Goal: Find specific page/section: Find specific page/section

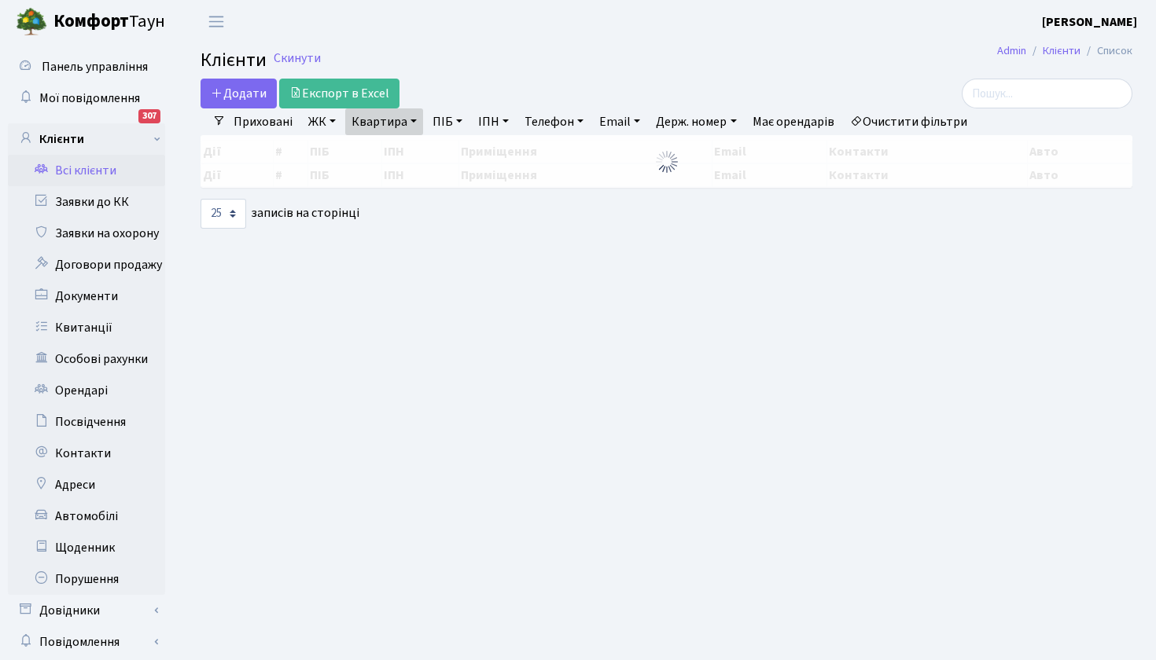
select select "25"
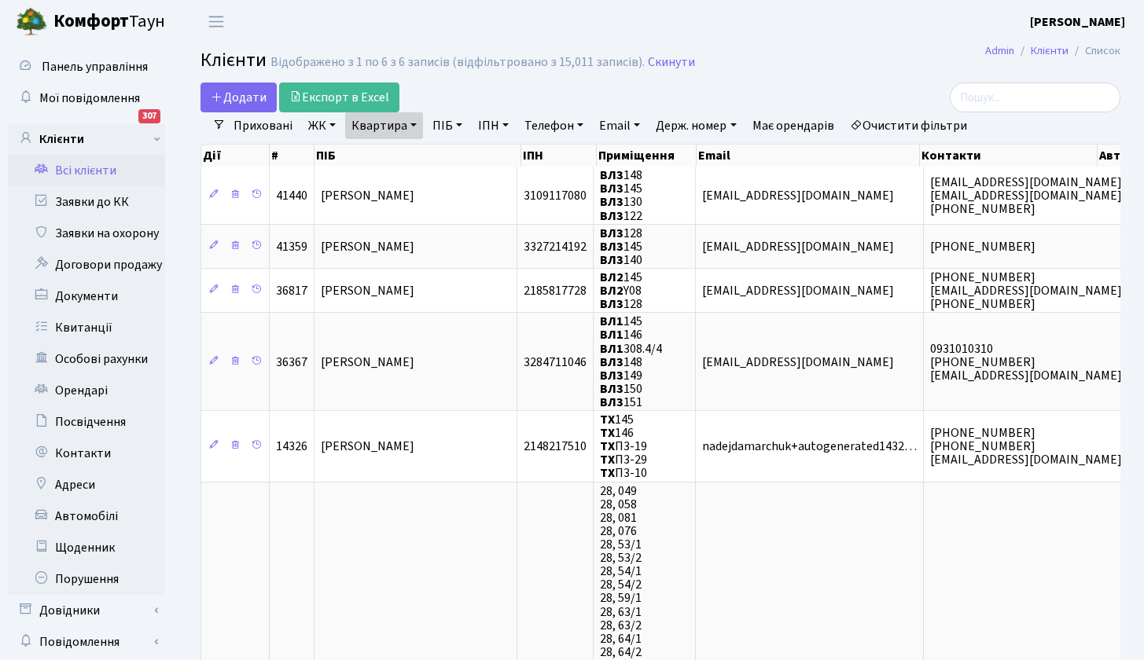
click at [87, 172] on link "Всі клієнти" at bounding box center [86, 170] width 157 height 31
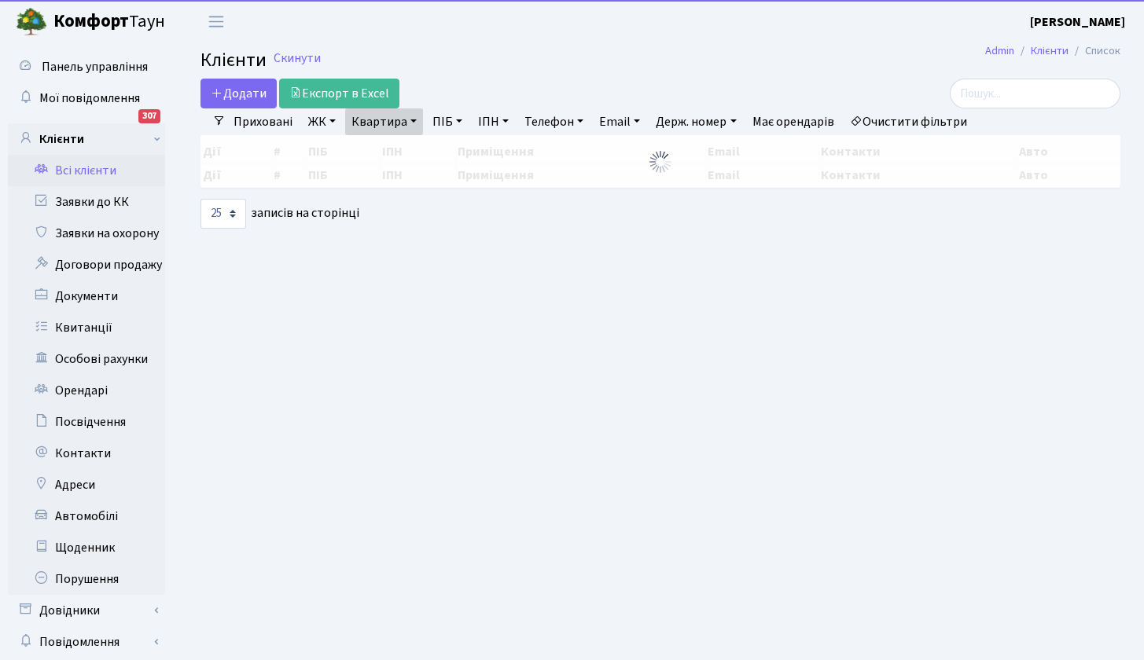
select select "25"
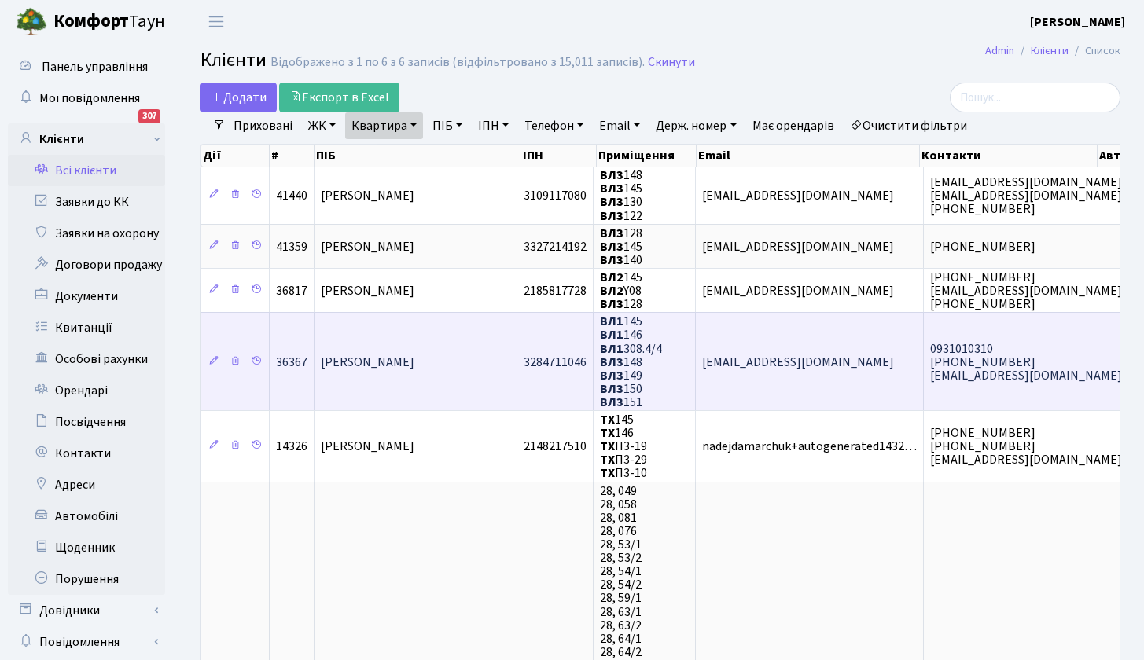
click at [406, 359] on span "[PERSON_NAME]" at bounding box center [368, 362] width 94 height 17
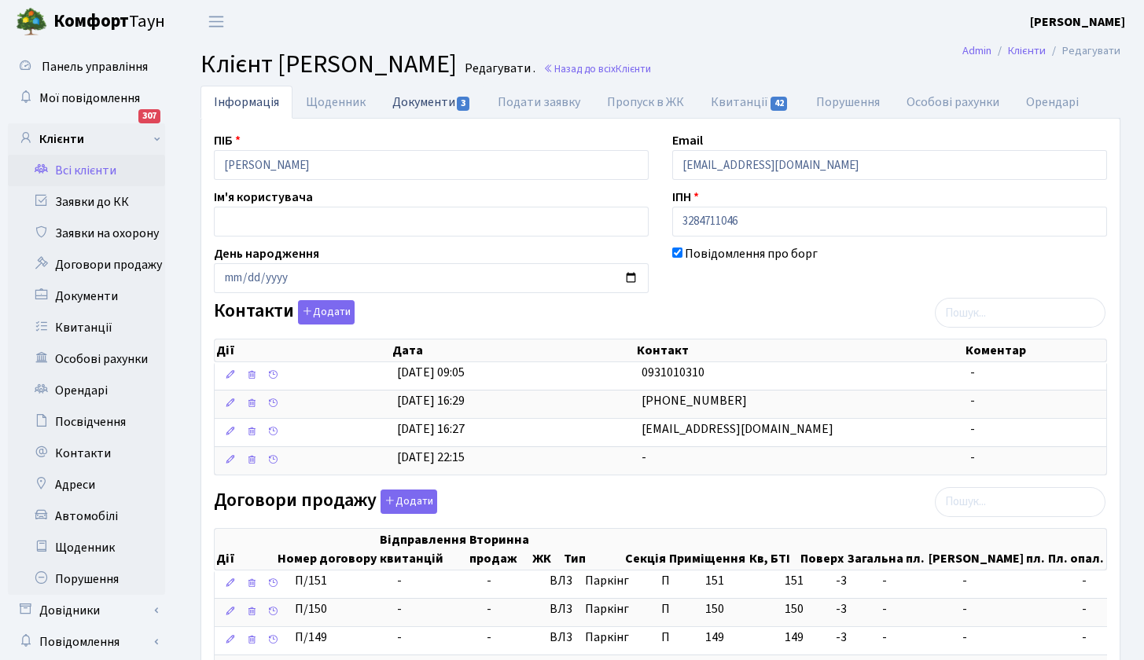
click at [428, 99] on link "Документи 3" at bounding box center [431, 102] width 105 height 32
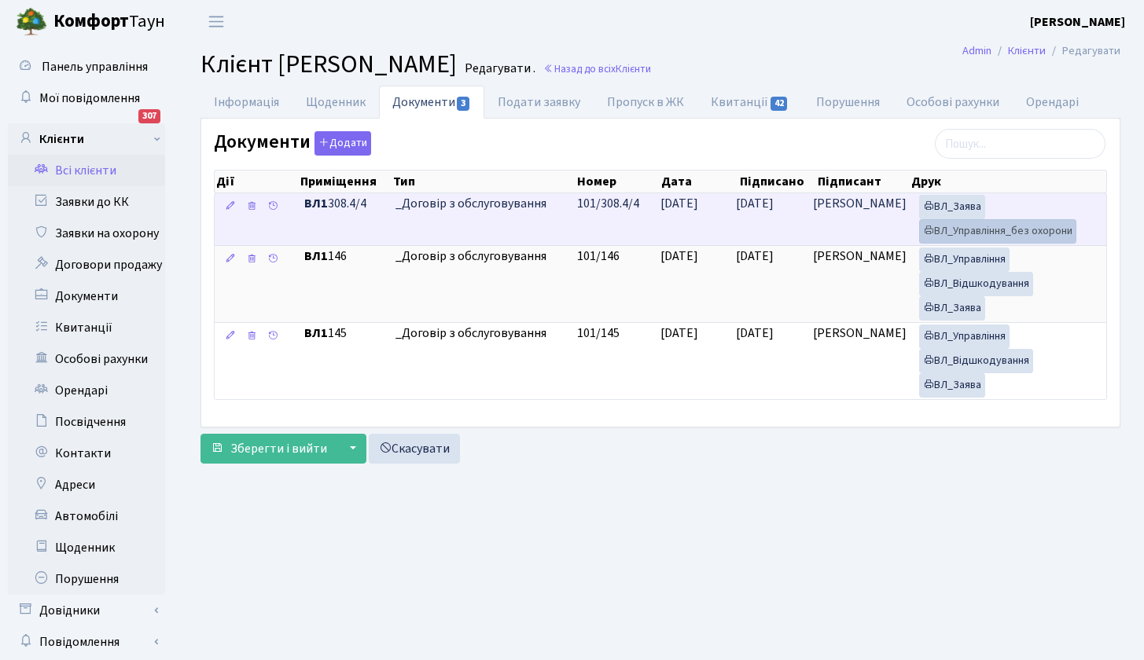
click at [966, 230] on link "ВЛ_Управління_без охорони" at bounding box center [997, 231] width 157 height 24
